Goal: Task Accomplishment & Management: Use online tool/utility

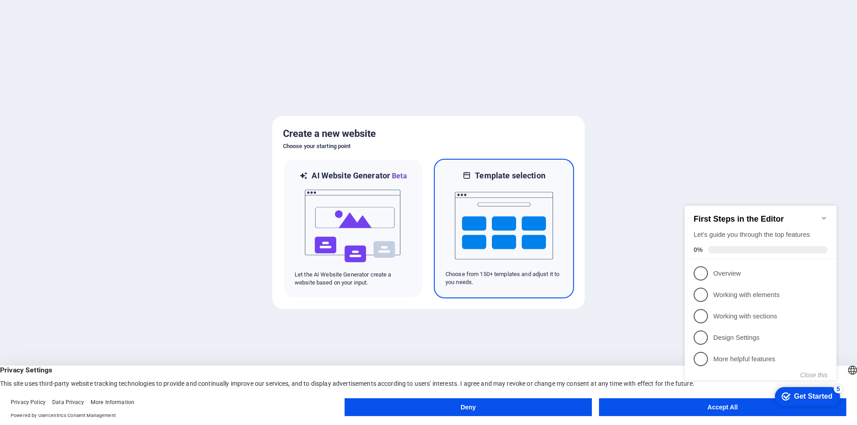
click at [484, 245] on img at bounding box center [504, 225] width 98 height 89
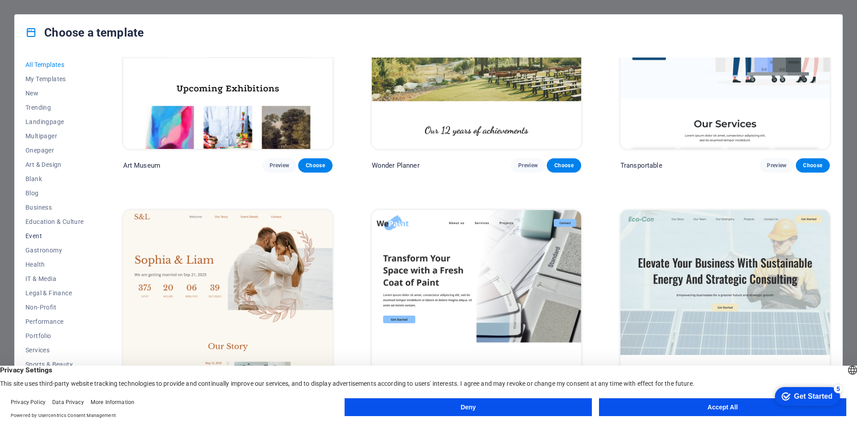
scroll to position [15, 0]
click at [54, 293] on span "Non-Profit" at bounding box center [54, 292] width 58 height 7
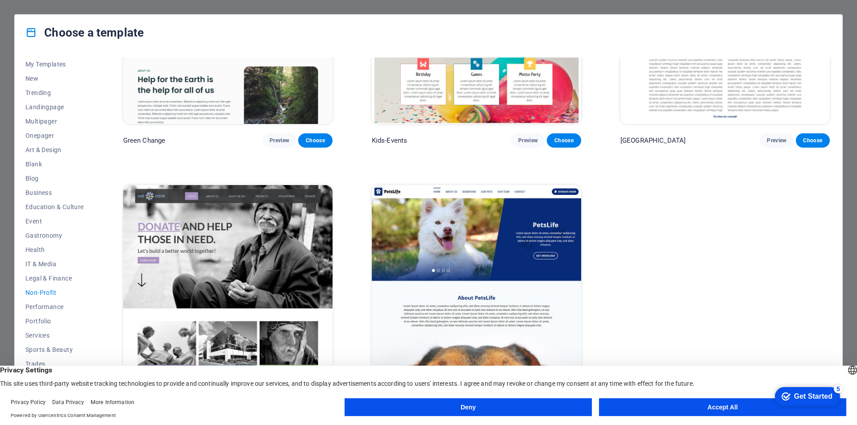
click at [367, 410] on button "Deny" at bounding box center [468, 408] width 247 height 18
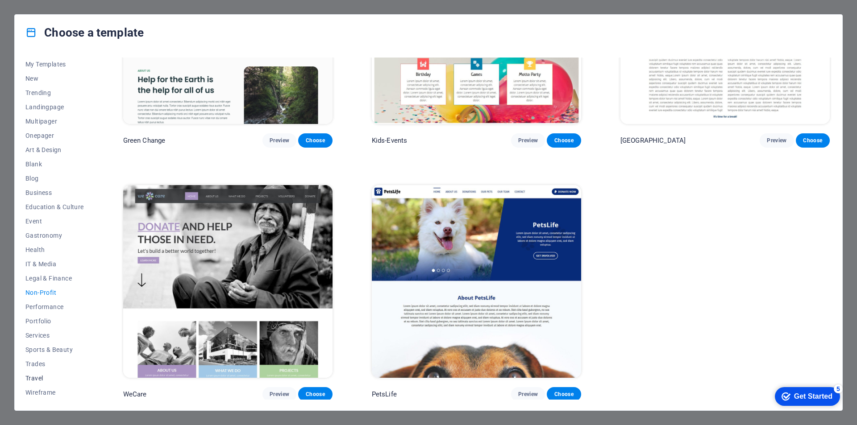
click at [34, 375] on span "Travel" at bounding box center [54, 378] width 58 height 7
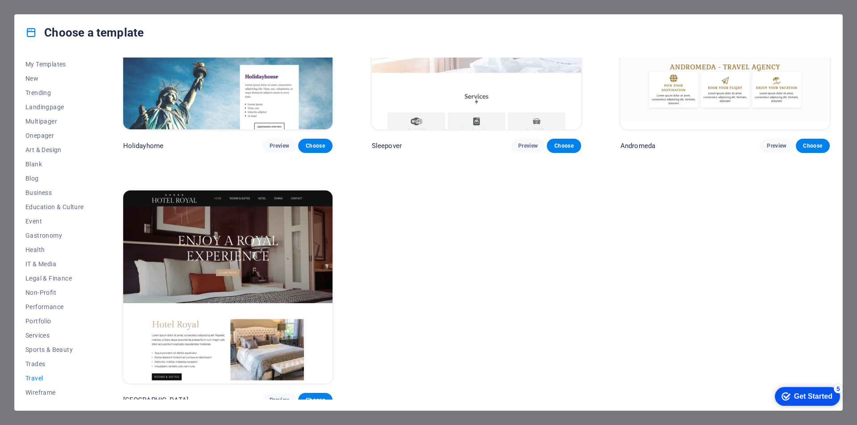
scroll to position [381, 0]
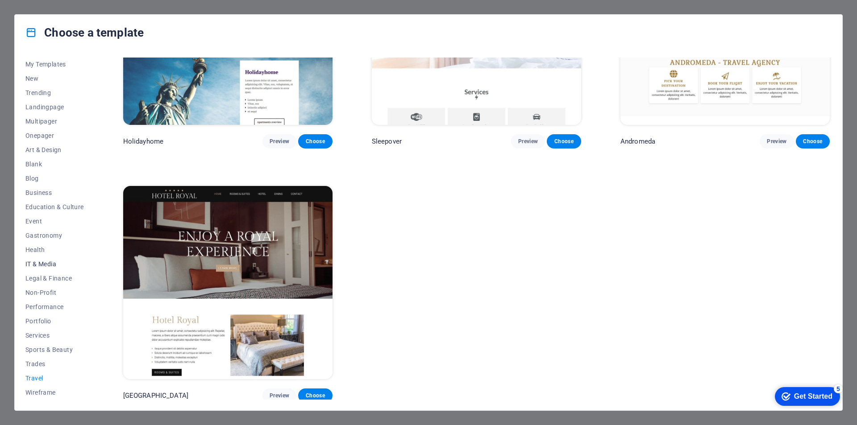
click at [58, 264] on span "IT & Media" at bounding box center [54, 264] width 58 height 7
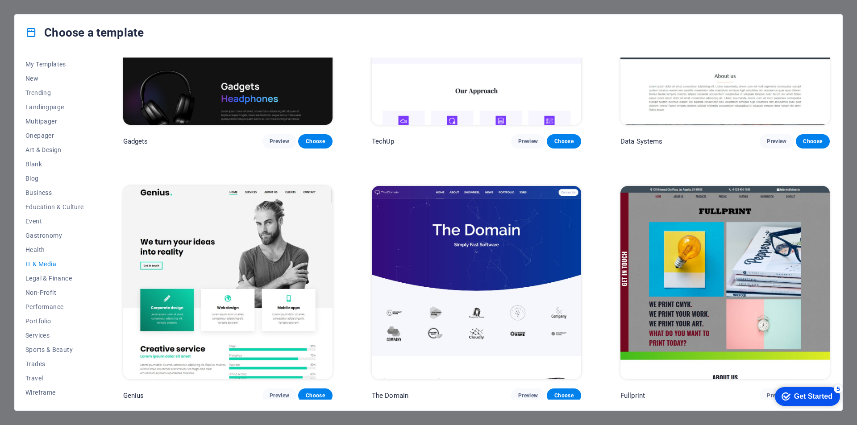
scroll to position [0, 0]
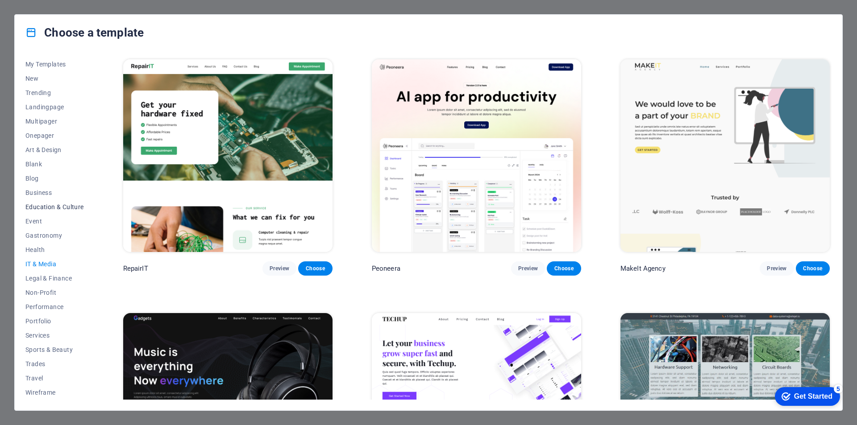
click at [59, 207] on span "Education & Culture" at bounding box center [54, 207] width 58 height 7
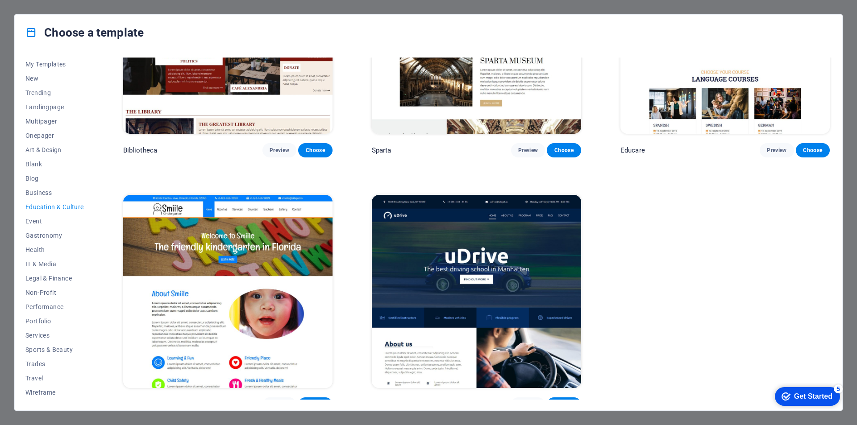
scroll to position [381, 0]
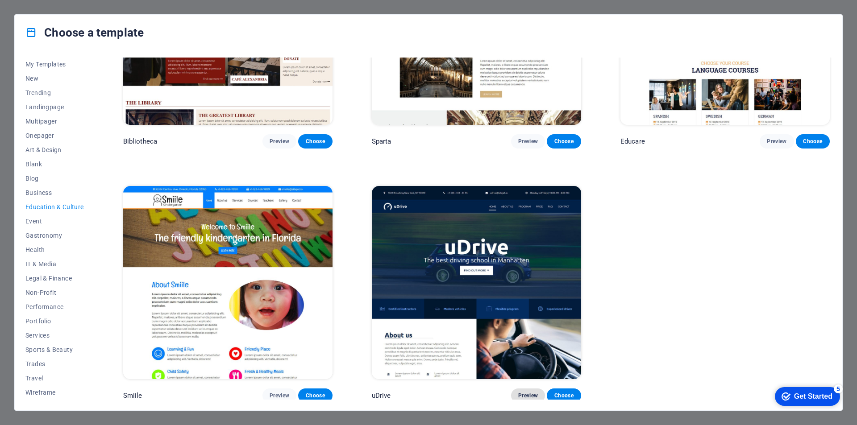
click at [523, 392] on span "Preview" at bounding box center [528, 395] width 20 height 7
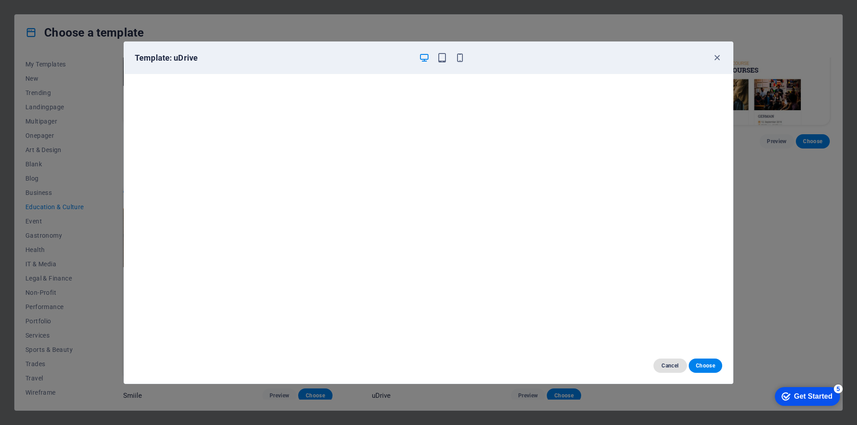
click at [662, 365] on span "Cancel" at bounding box center [670, 366] width 19 height 7
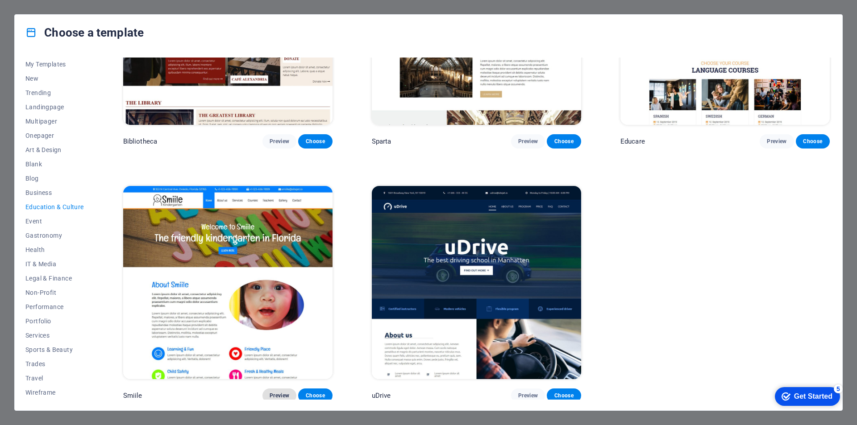
click at [280, 392] on span "Preview" at bounding box center [280, 395] width 20 height 7
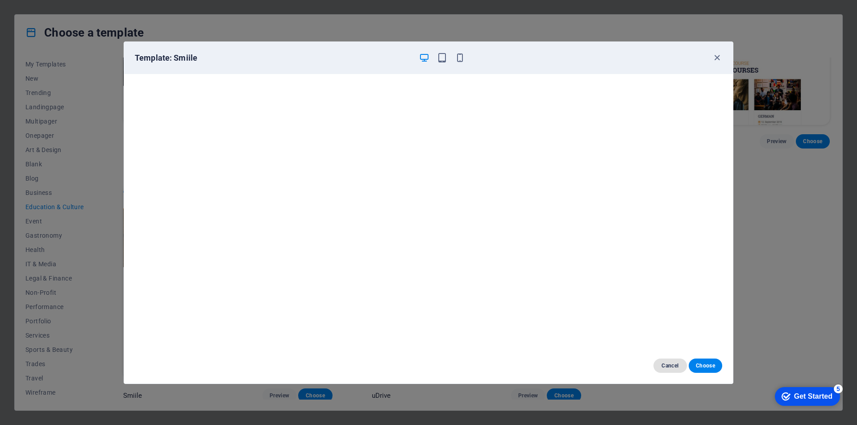
click at [663, 364] on span "Cancel" at bounding box center [670, 366] width 19 height 7
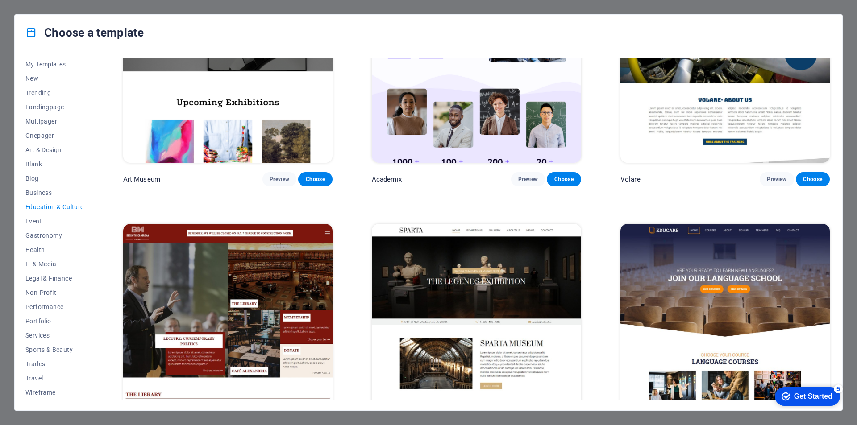
scroll to position [223, 0]
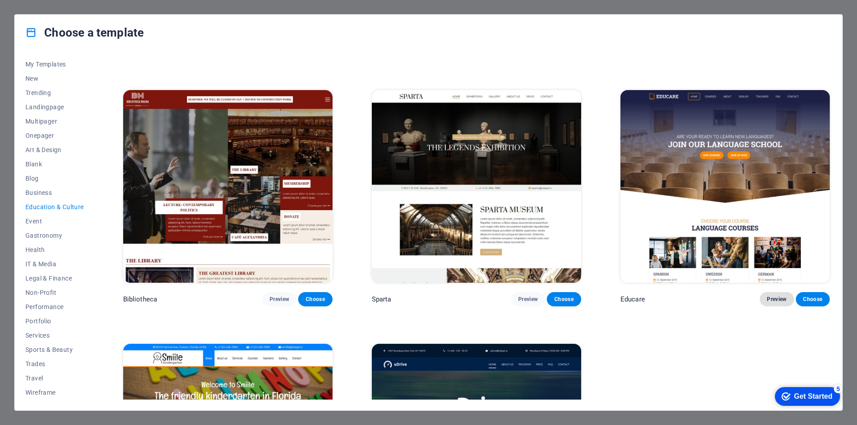
click at [769, 296] on span "Preview" at bounding box center [777, 299] width 20 height 7
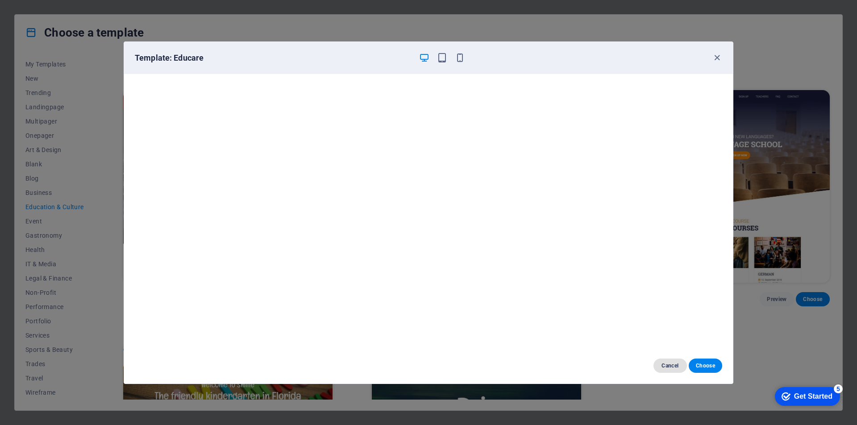
click at [669, 367] on span "Cancel" at bounding box center [670, 366] width 19 height 7
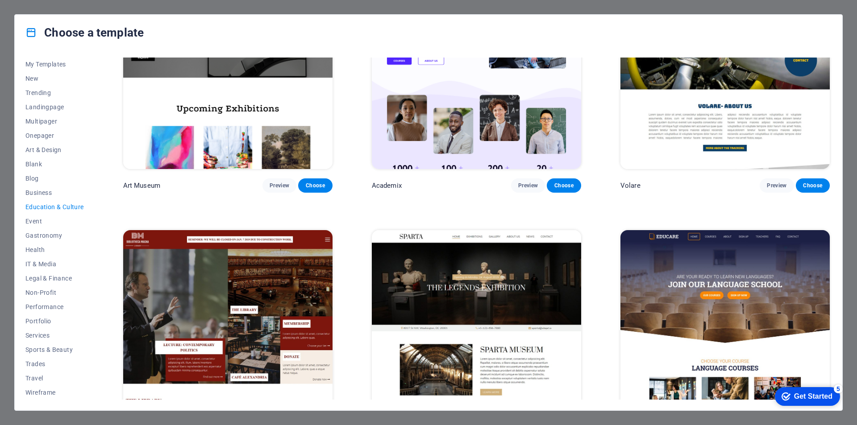
scroll to position [0, 0]
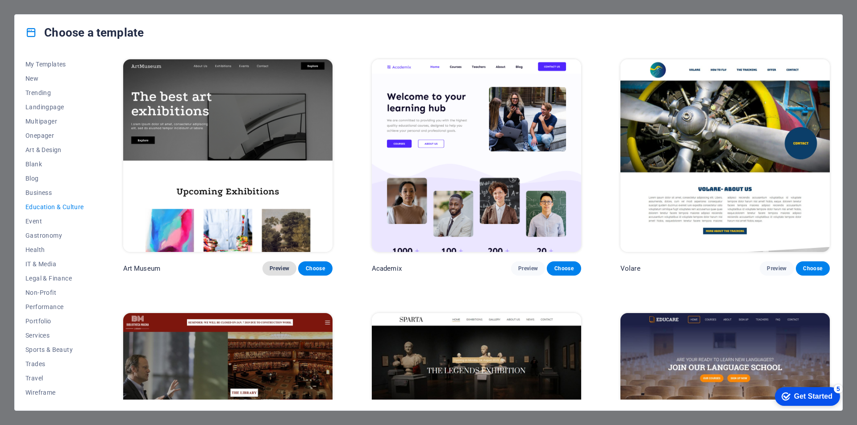
click at [279, 269] on span "Preview" at bounding box center [280, 268] width 20 height 7
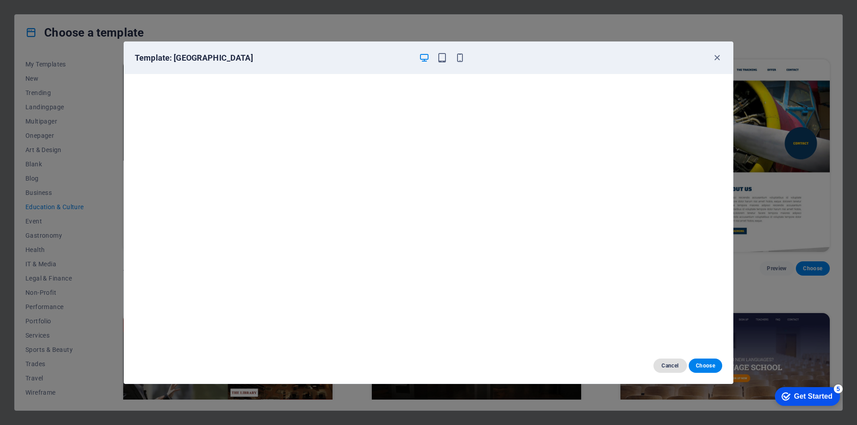
click at [661, 364] on span "Cancel" at bounding box center [670, 366] width 19 height 7
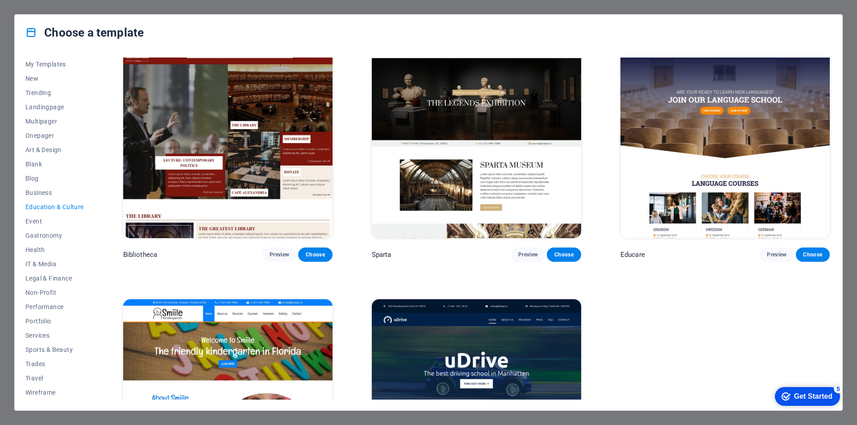
scroll to position [381, 0]
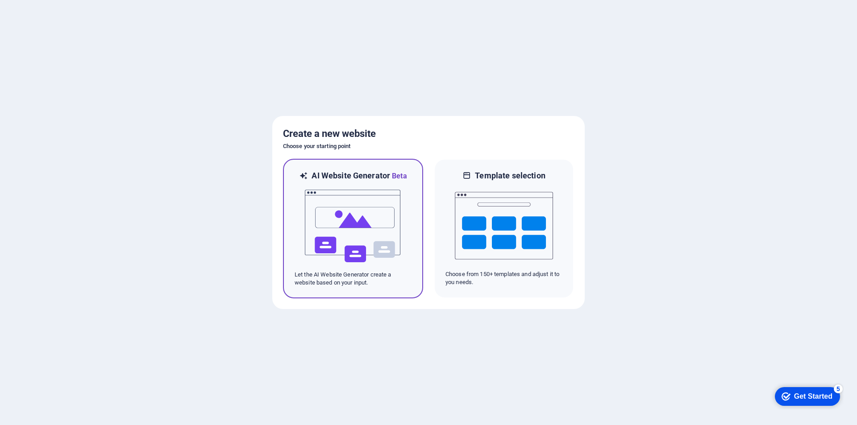
click at [358, 213] on img at bounding box center [353, 226] width 98 height 89
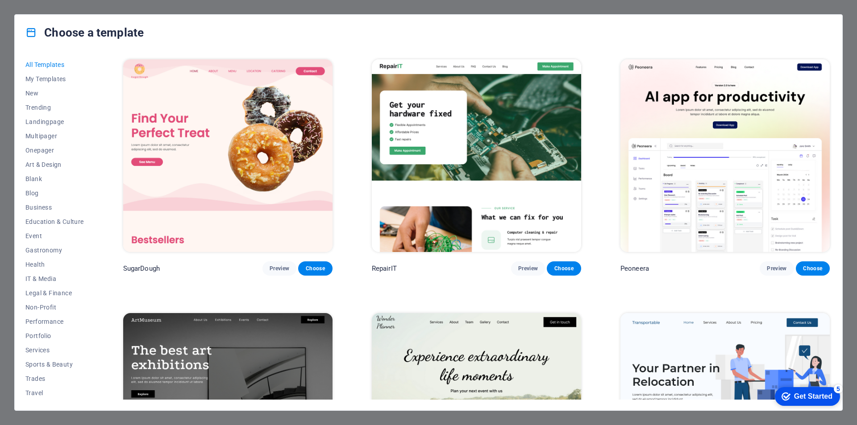
scroll to position [223, 0]
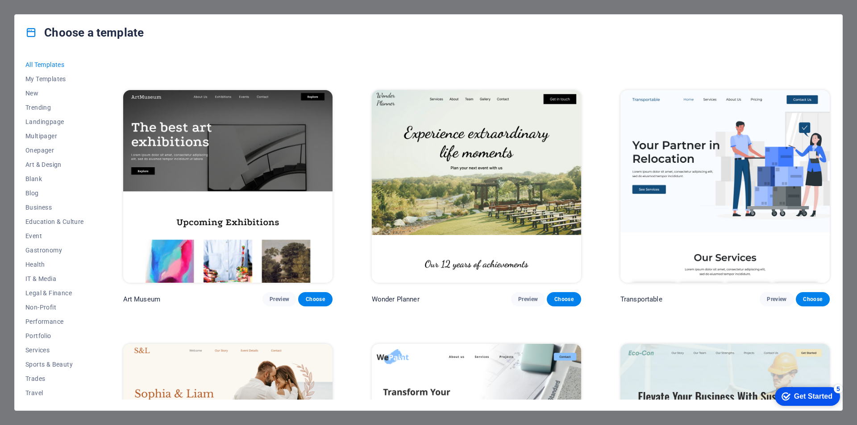
click at [33, 33] on icon at bounding box center [31, 33] width 12 height 12
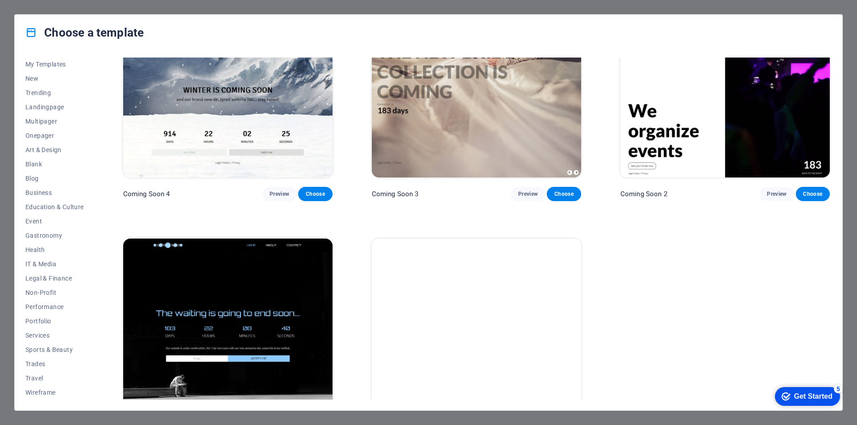
scroll to position [13544, 0]
click at [36, 253] on span "Health" at bounding box center [54, 249] width 58 height 7
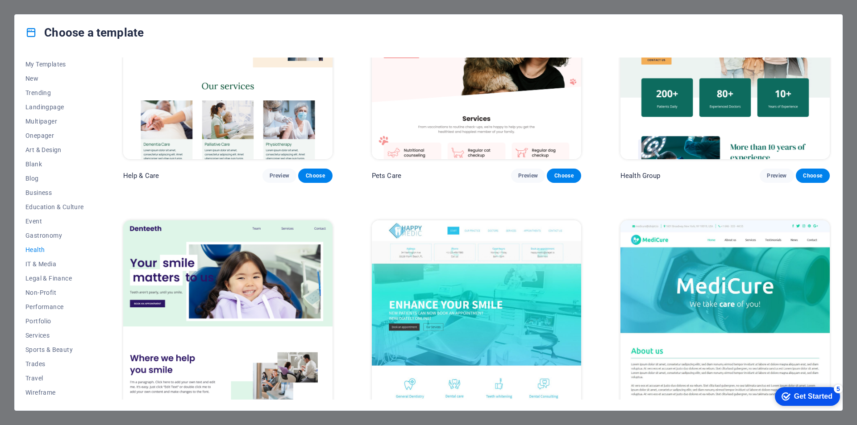
scroll to position [0, 0]
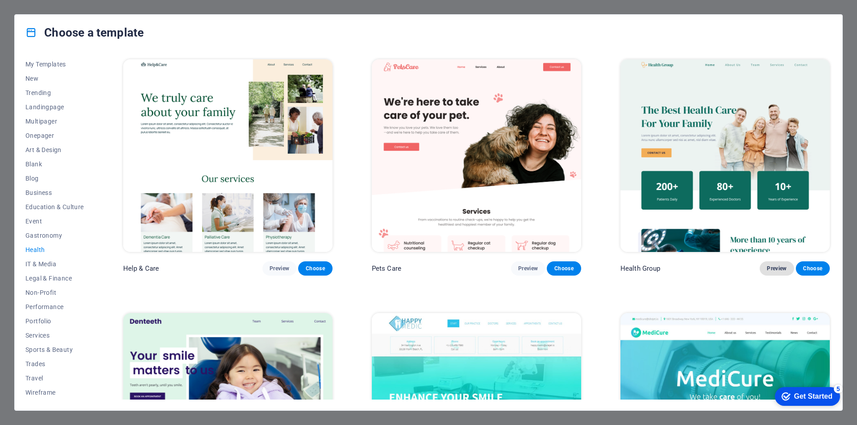
click at [771, 265] on span "Preview" at bounding box center [777, 268] width 20 height 7
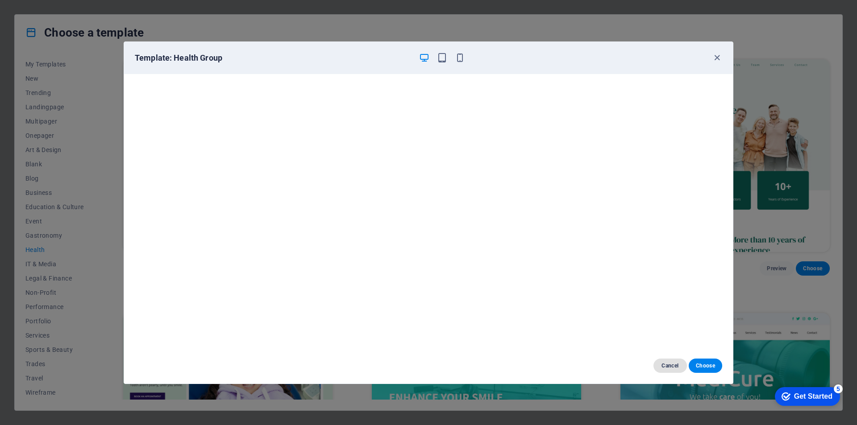
click at [673, 369] on span "Cancel" at bounding box center [670, 366] width 19 height 7
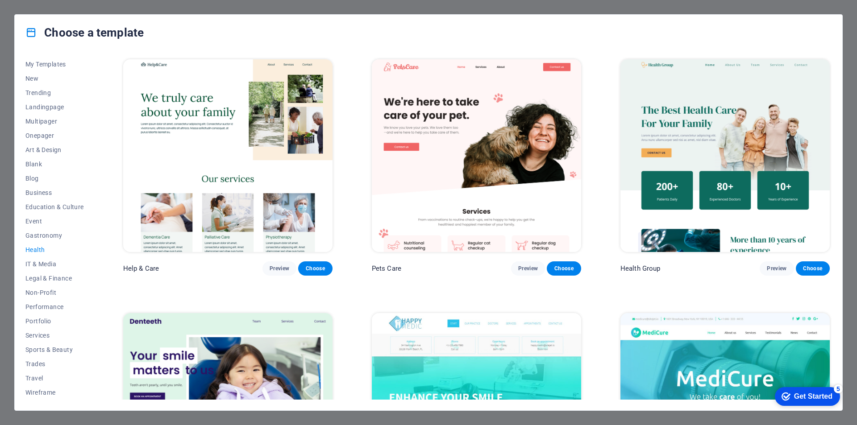
click at [794, 394] on div "Get Started" at bounding box center [813, 397] width 38 height 8
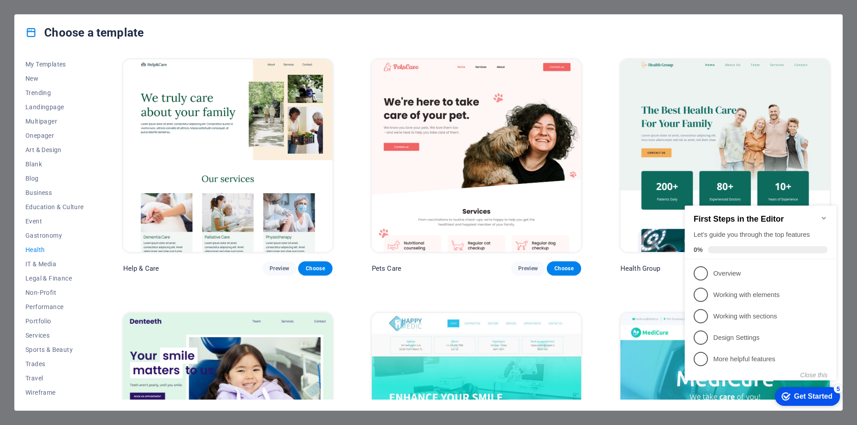
click at [125, 12] on div "Choose a template All Templates My Templates New Trending Landingpage Multipage…" at bounding box center [428, 212] width 857 height 425
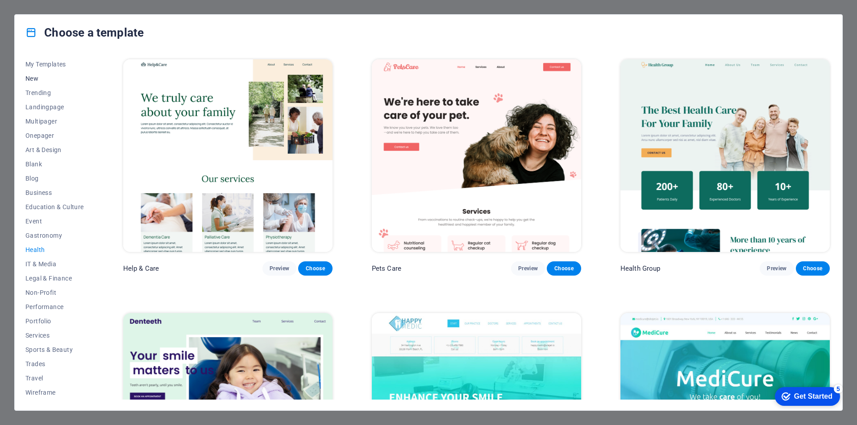
click at [38, 75] on span "New" at bounding box center [54, 78] width 58 height 7
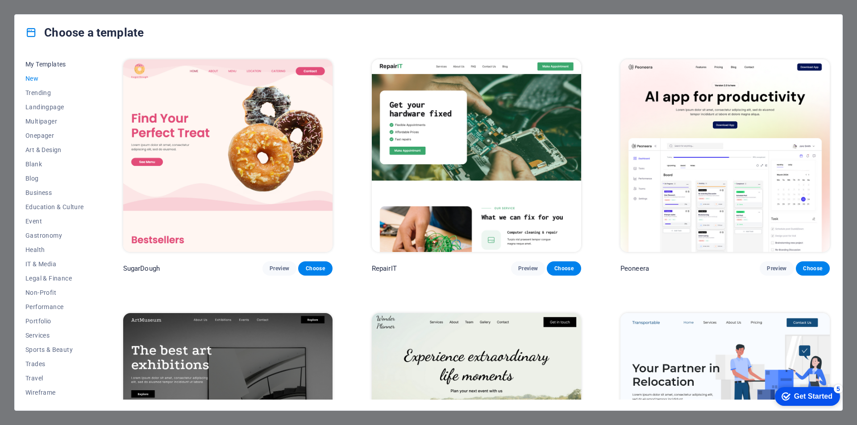
click at [31, 63] on span "My Templates" at bounding box center [54, 64] width 58 height 7
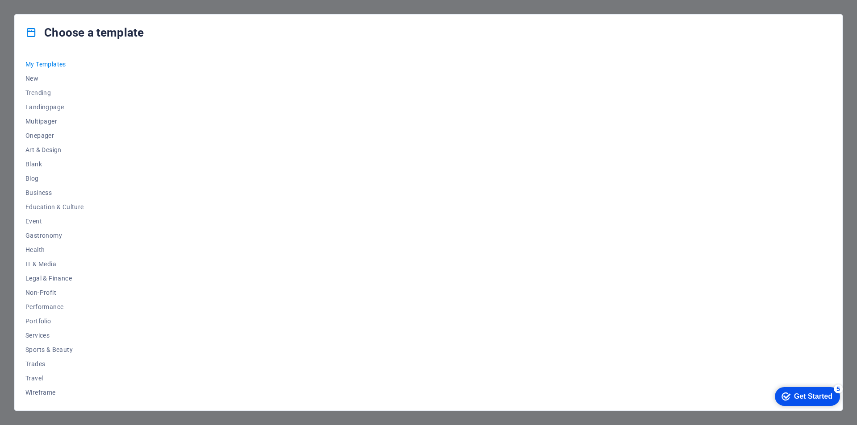
click at [319, 20] on div "Choose a template" at bounding box center [429, 33] width 828 height 36
